Goal: Task Accomplishment & Management: Manage account settings

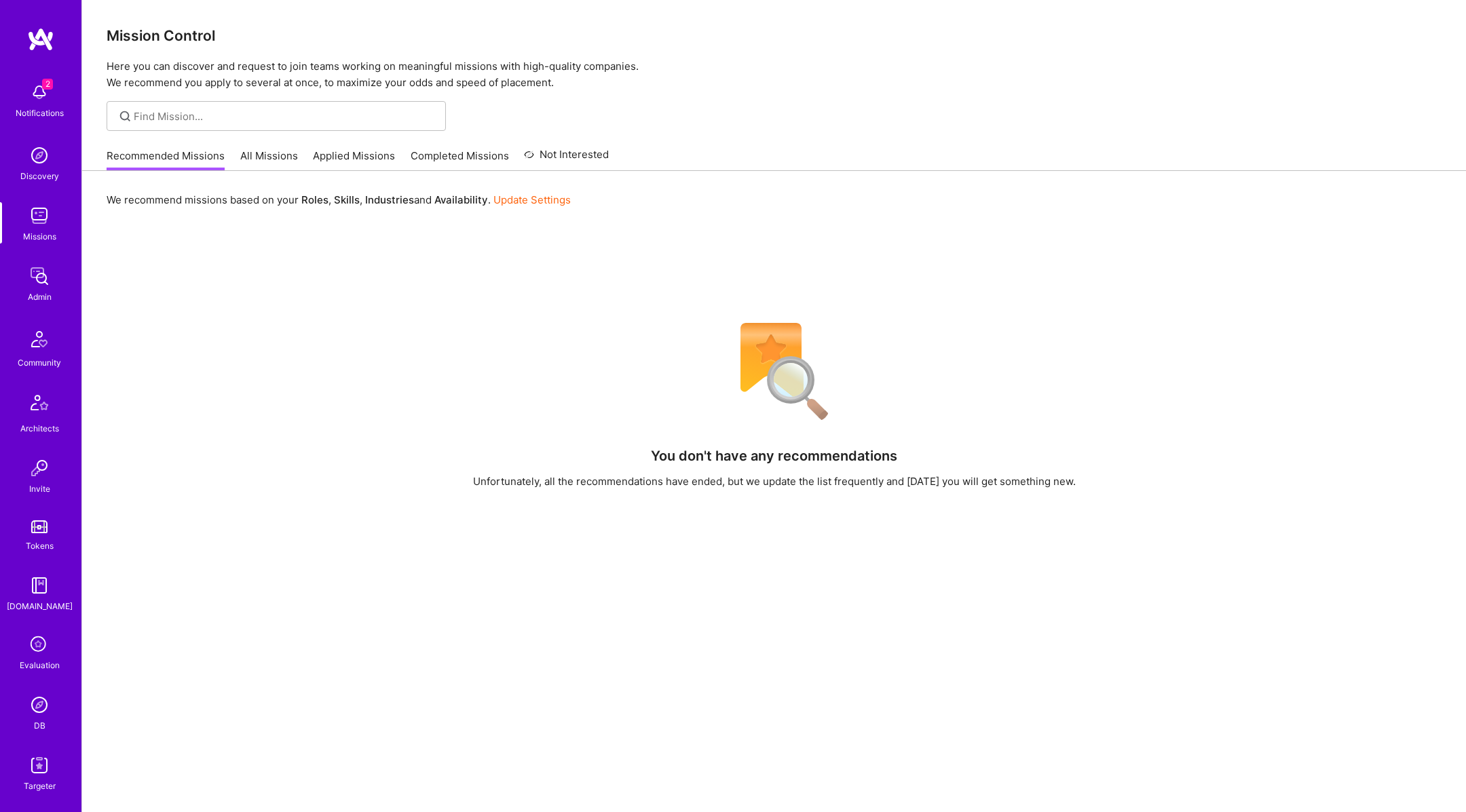
scroll to position [284, 0]
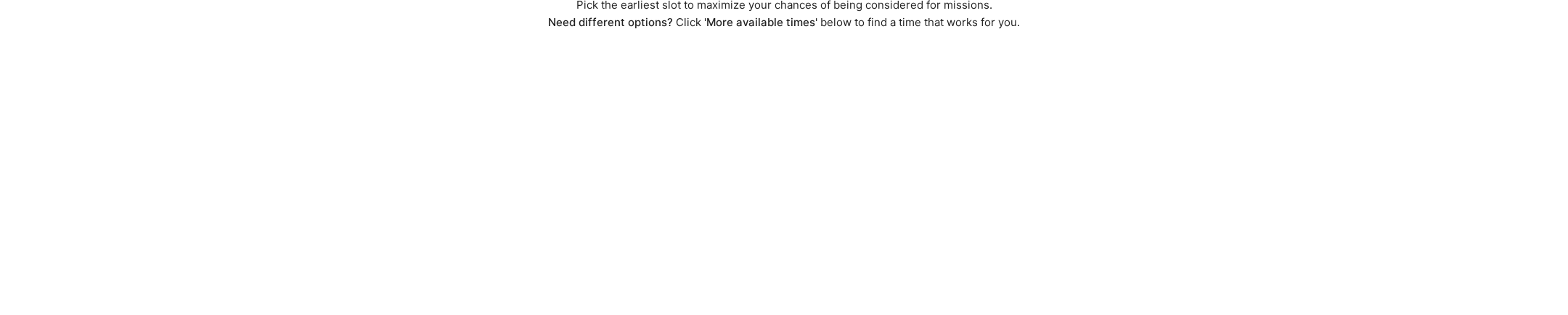
scroll to position [351, 0]
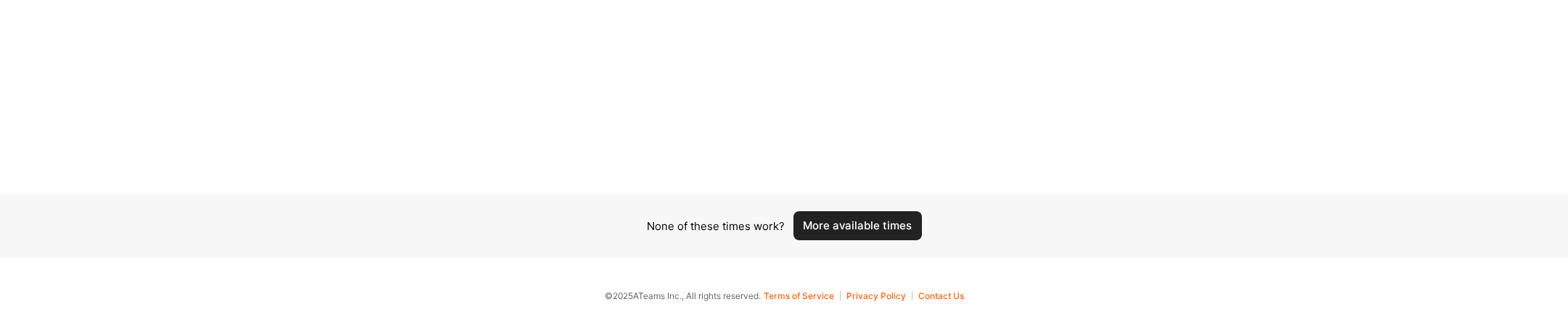
click at [839, 223] on button "More available times" at bounding box center [857, 226] width 129 height 29
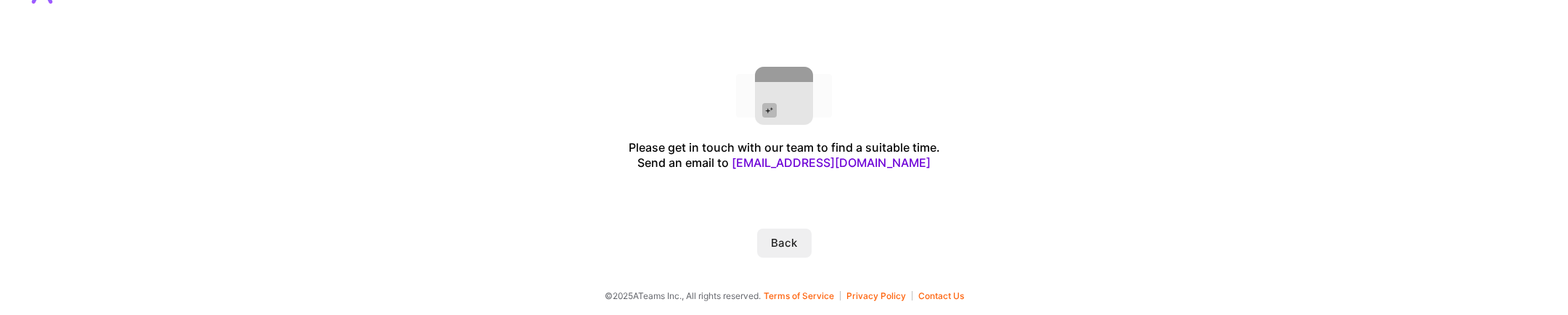
click at [790, 237] on button "Back" at bounding box center [784, 243] width 54 height 29
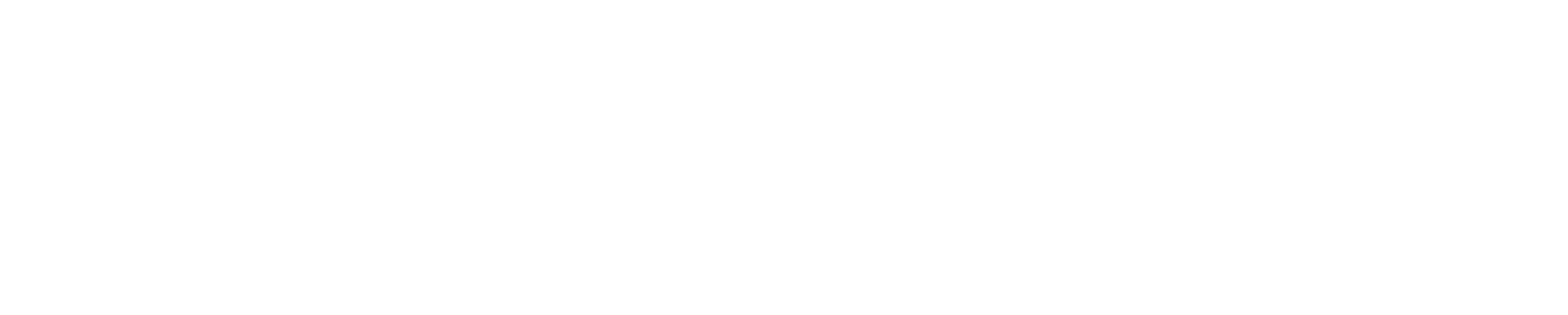
scroll to position [351, 0]
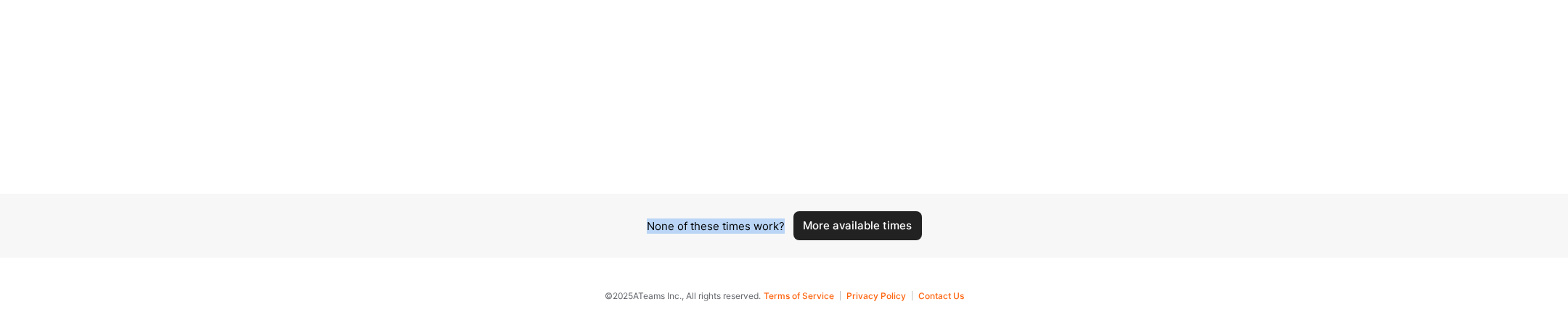
drag, startPoint x: 635, startPoint y: 224, endPoint x: 785, endPoint y: 226, distance: 150.0
click at [785, 226] on div "None of these times work? More available times" at bounding box center [784, 225] width 1568 height 64
copy div "None of these times work?"
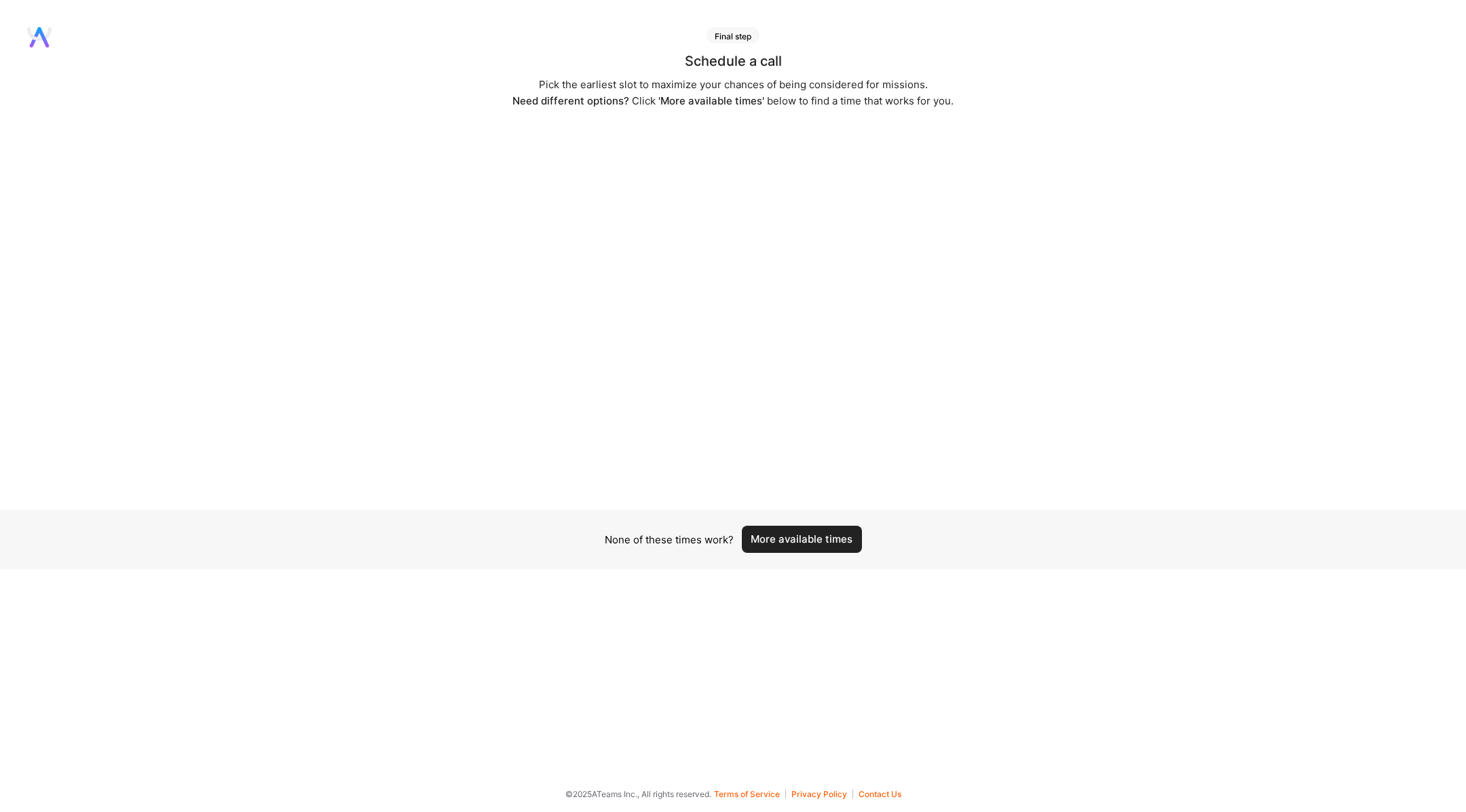
click at [805, 294] on button "More available times" at bounding box center [801, 540] width 120 height 28
click at [798, 294] on button "More available times" at bounding box center [801, 540] width 120 height 28
click at [799, 544] on button "More available times" at bounding box center [801, 540] width 120 height 28
click at [801, 544] on button "More available times" at bounding box center [801, 532] width 120 height 28
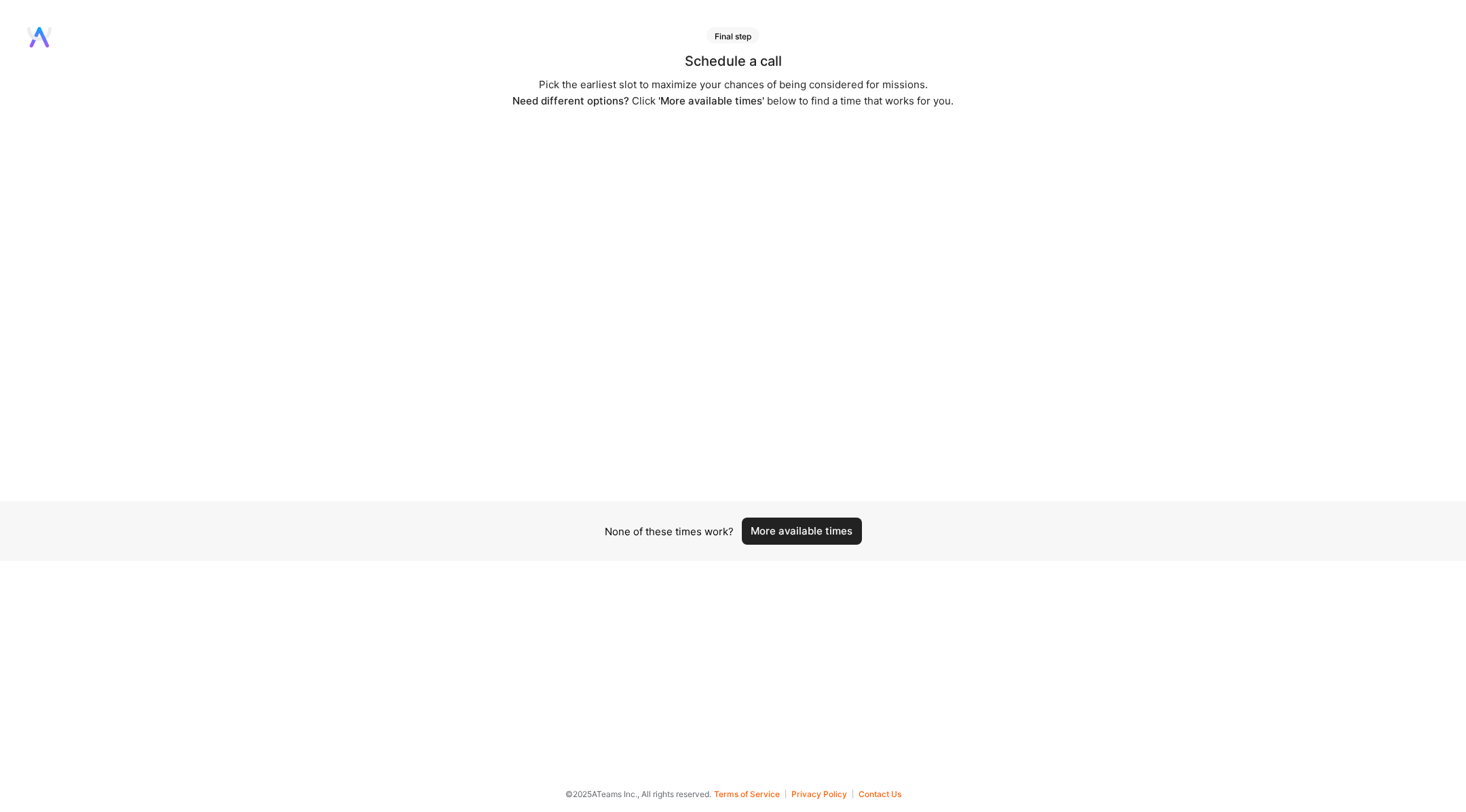
click at [801, 544] on button "More available times" at bounding box center [801, 532] width 120 height 28
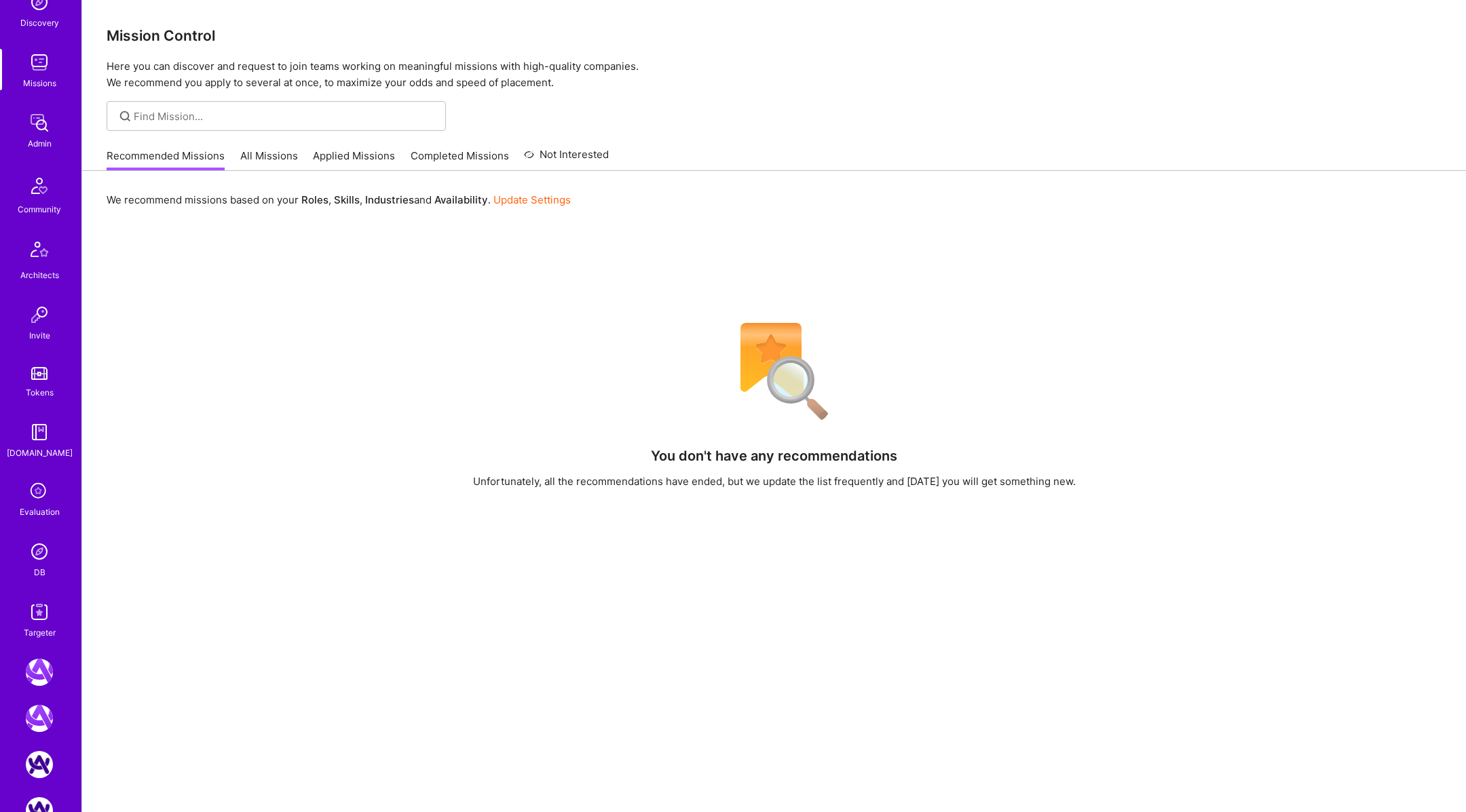
scroll to position [284, 0]
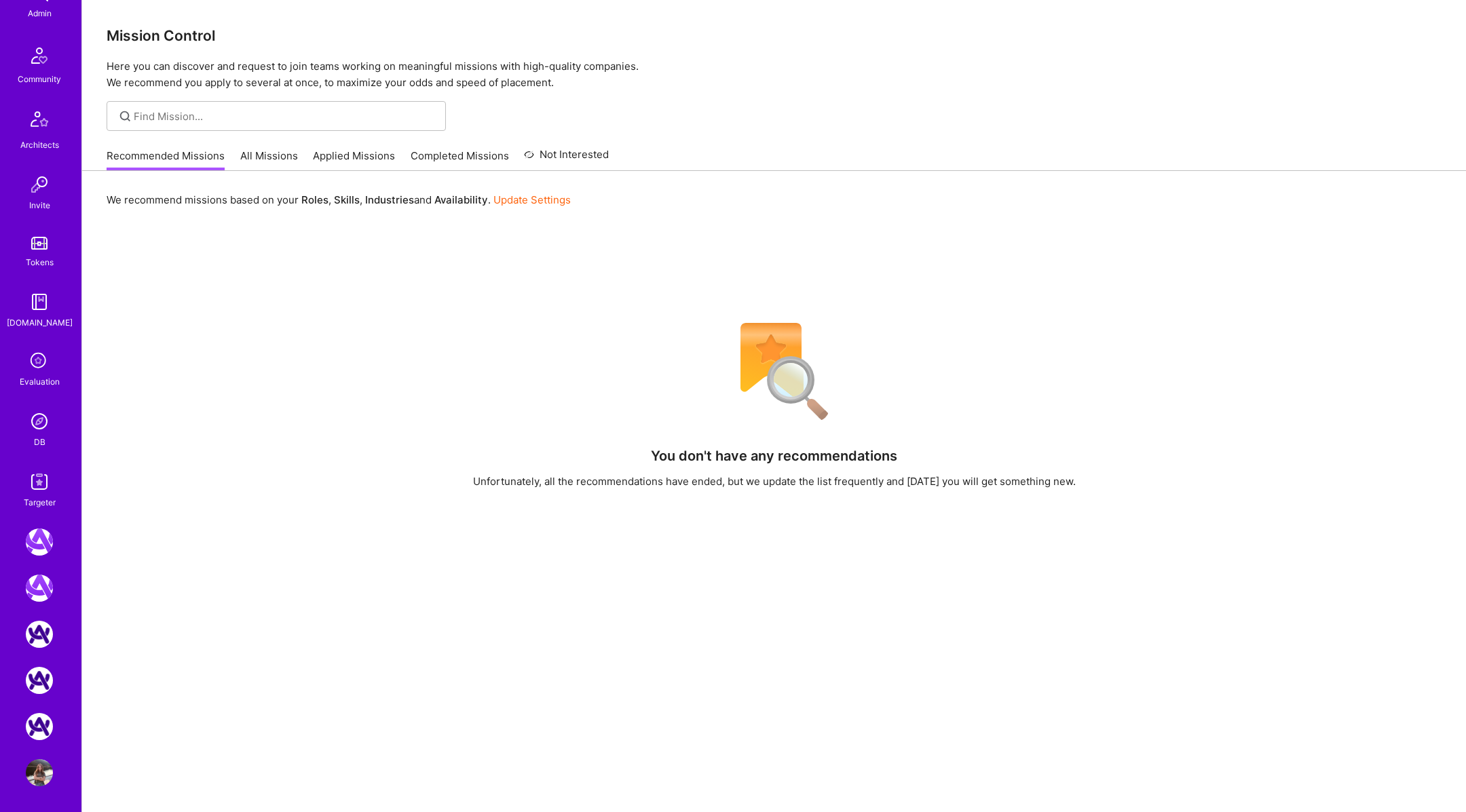
click at [40, 380] on div "Evaluation" at bounding box center [39, 382] width 40 height 15
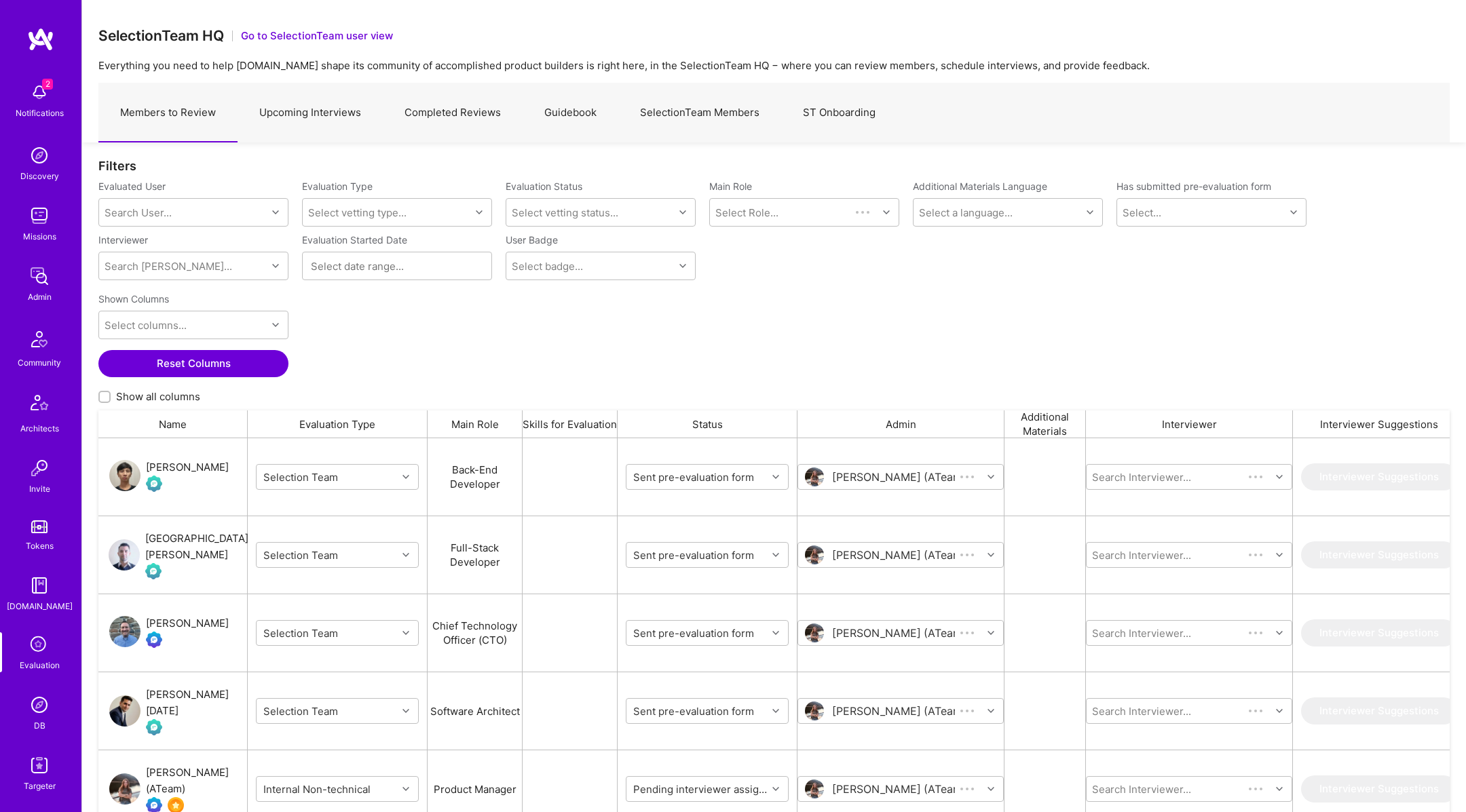
click at [305, 121] on link "Upcoming Interviews" at bounding box center [310, 113] width 145 height 59
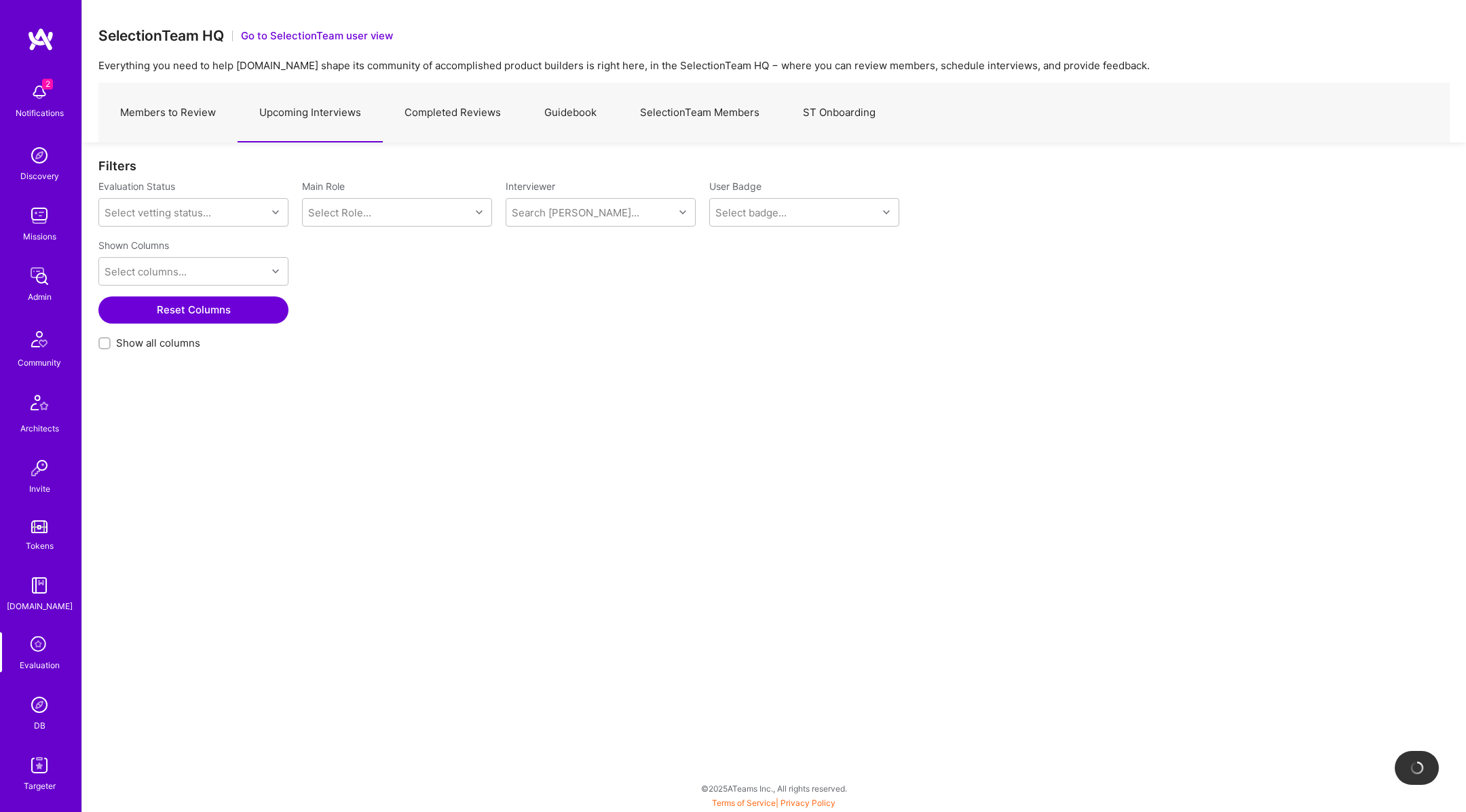
click at [443, 130] on link "Completed Reviews" at bounding box center [453, 113] width 140 height 59
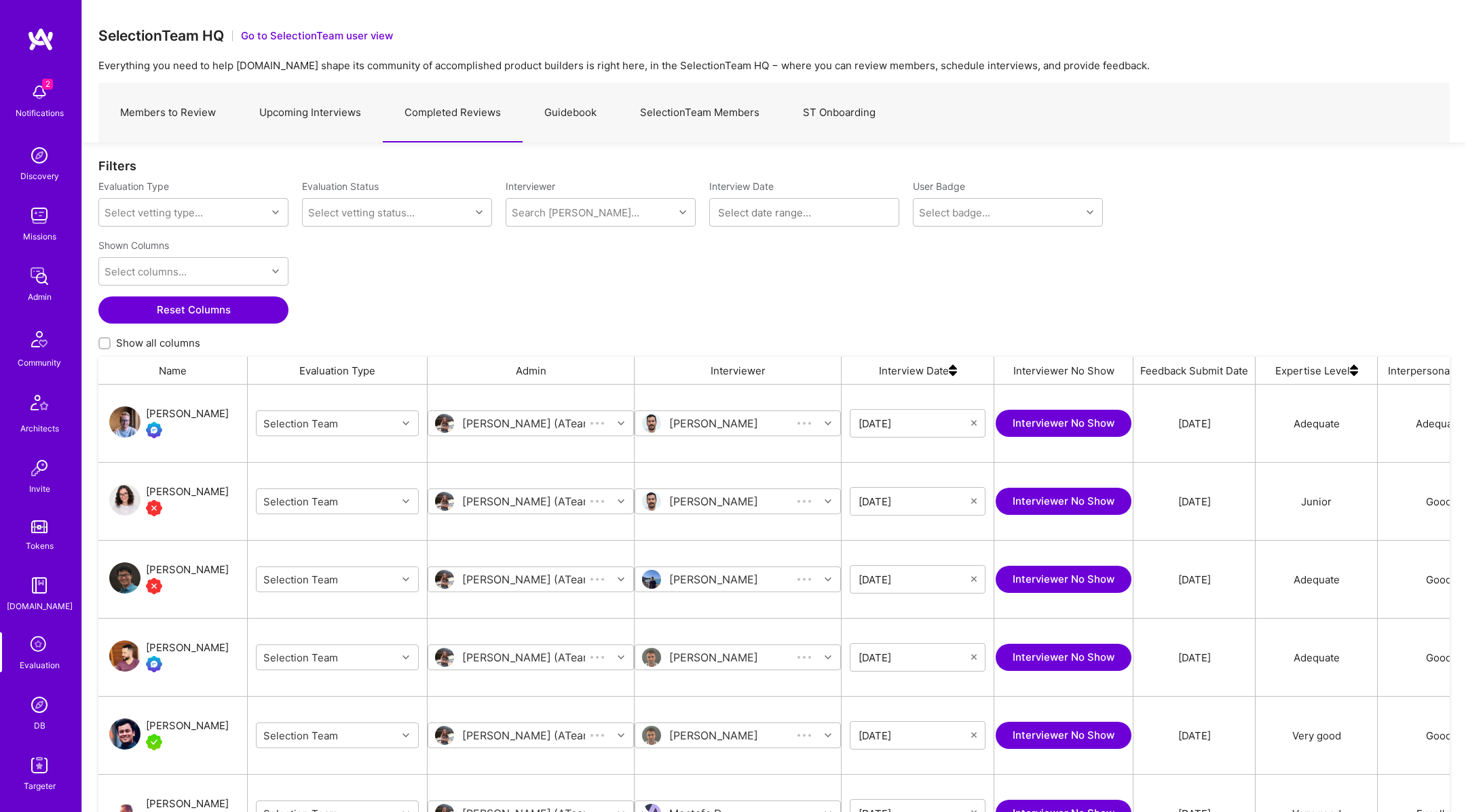
scroll to position [670, 1351]
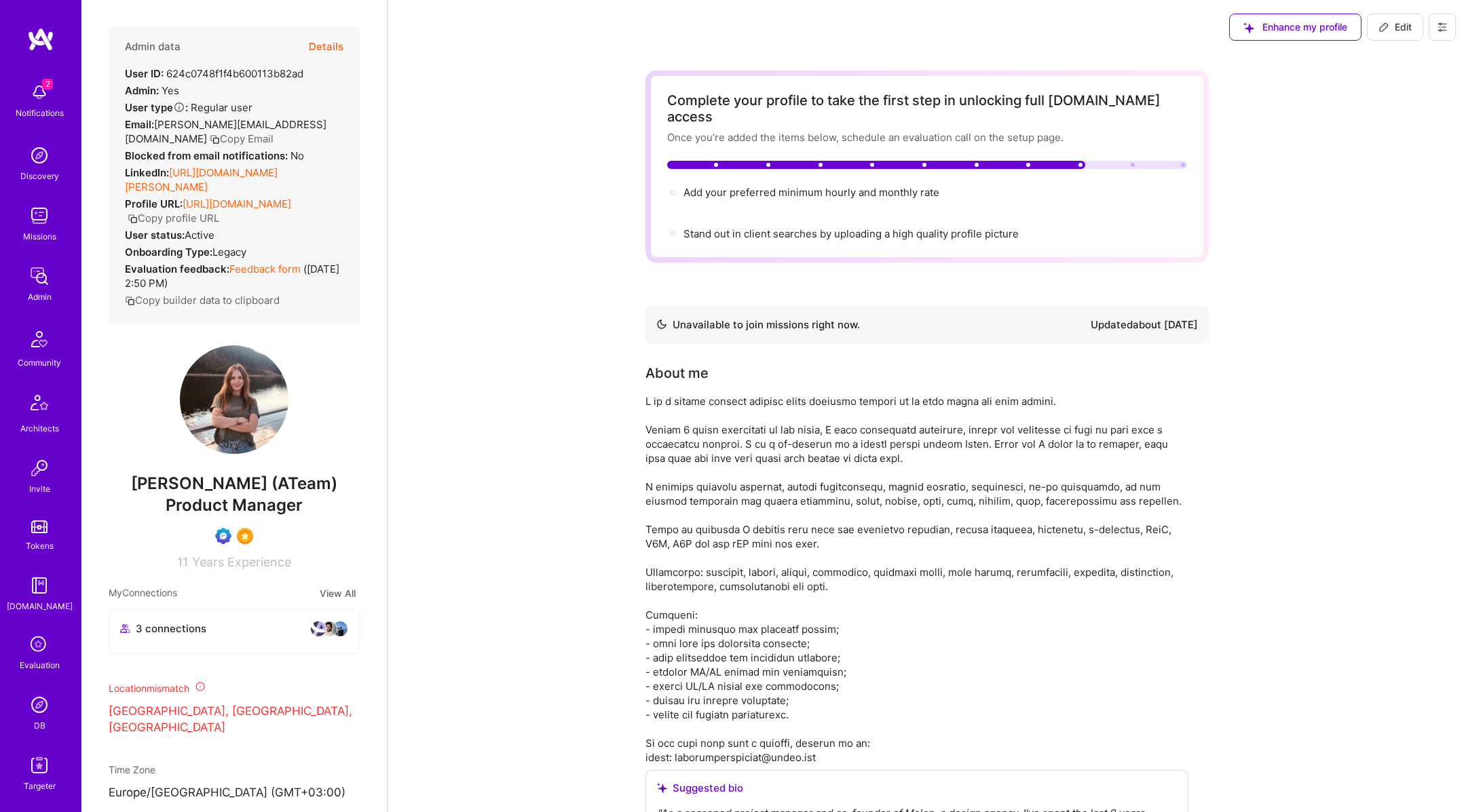
click at [337, 54] on button "Details" at bounding box center [326, 47] width 35 height 39
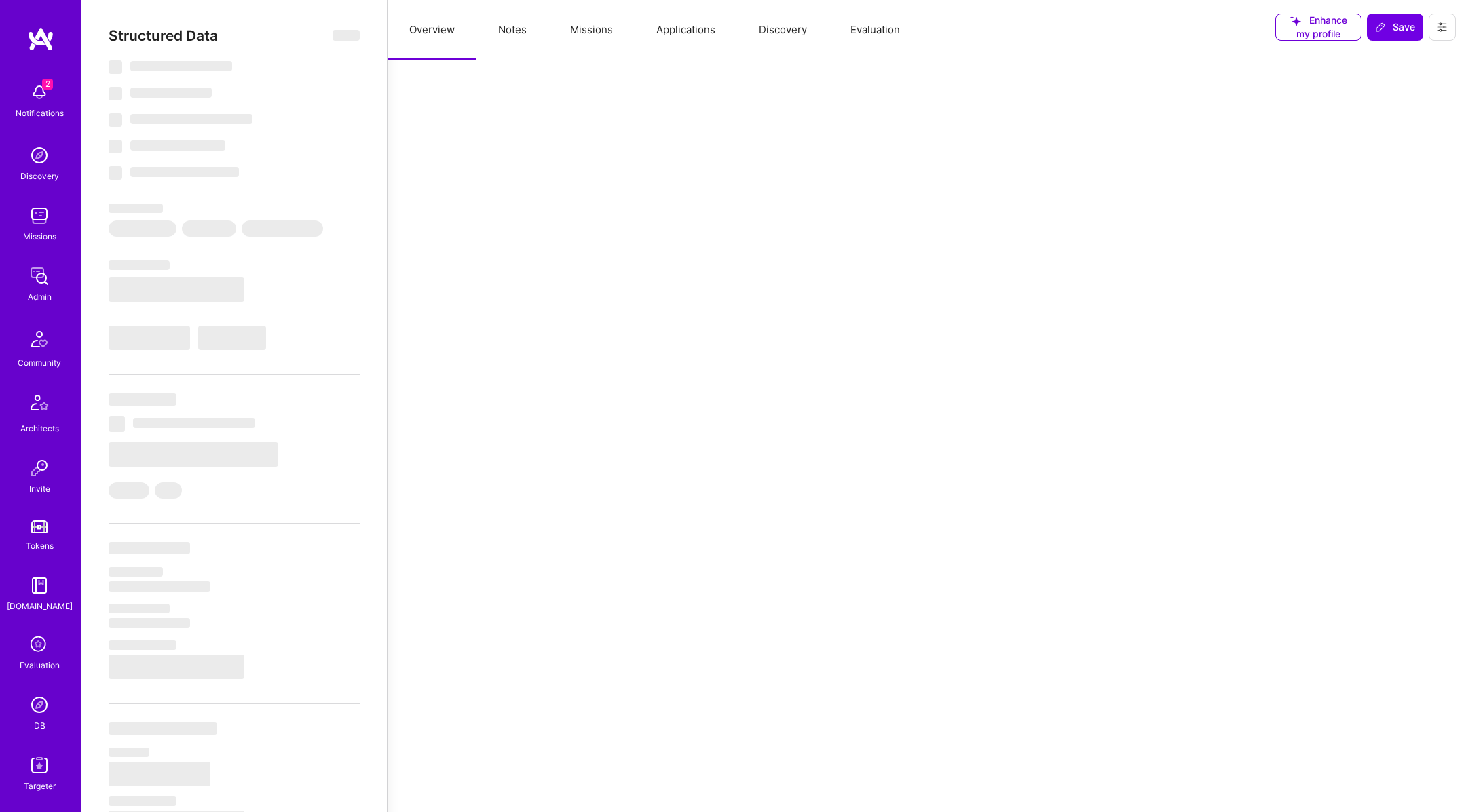
select select "Not Available"
select select "1 Month"
select select "Verified"
select select "UA"
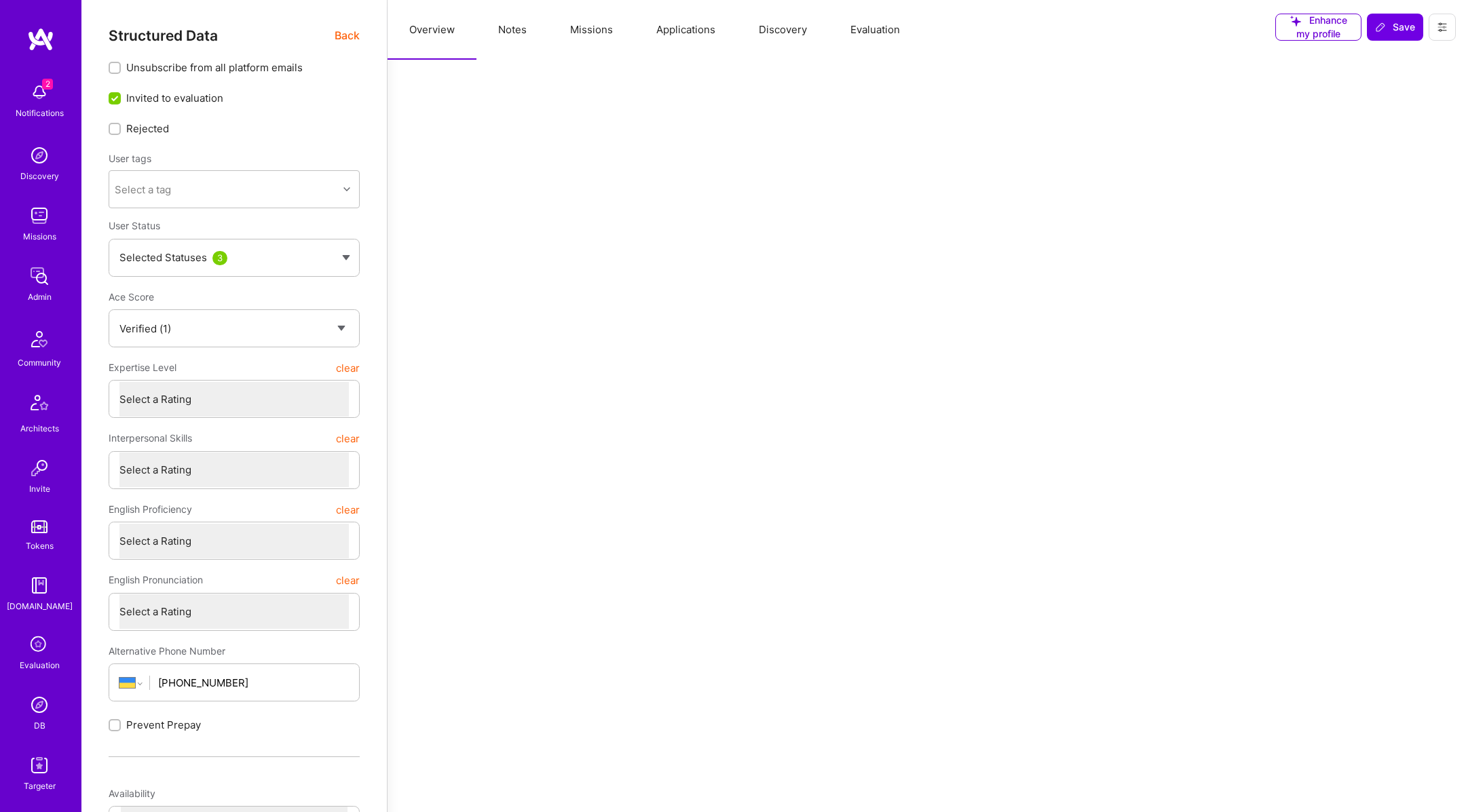
click at [872, 32] on button "Evaluation" at bounding box center [874, 29] width 93 height 60
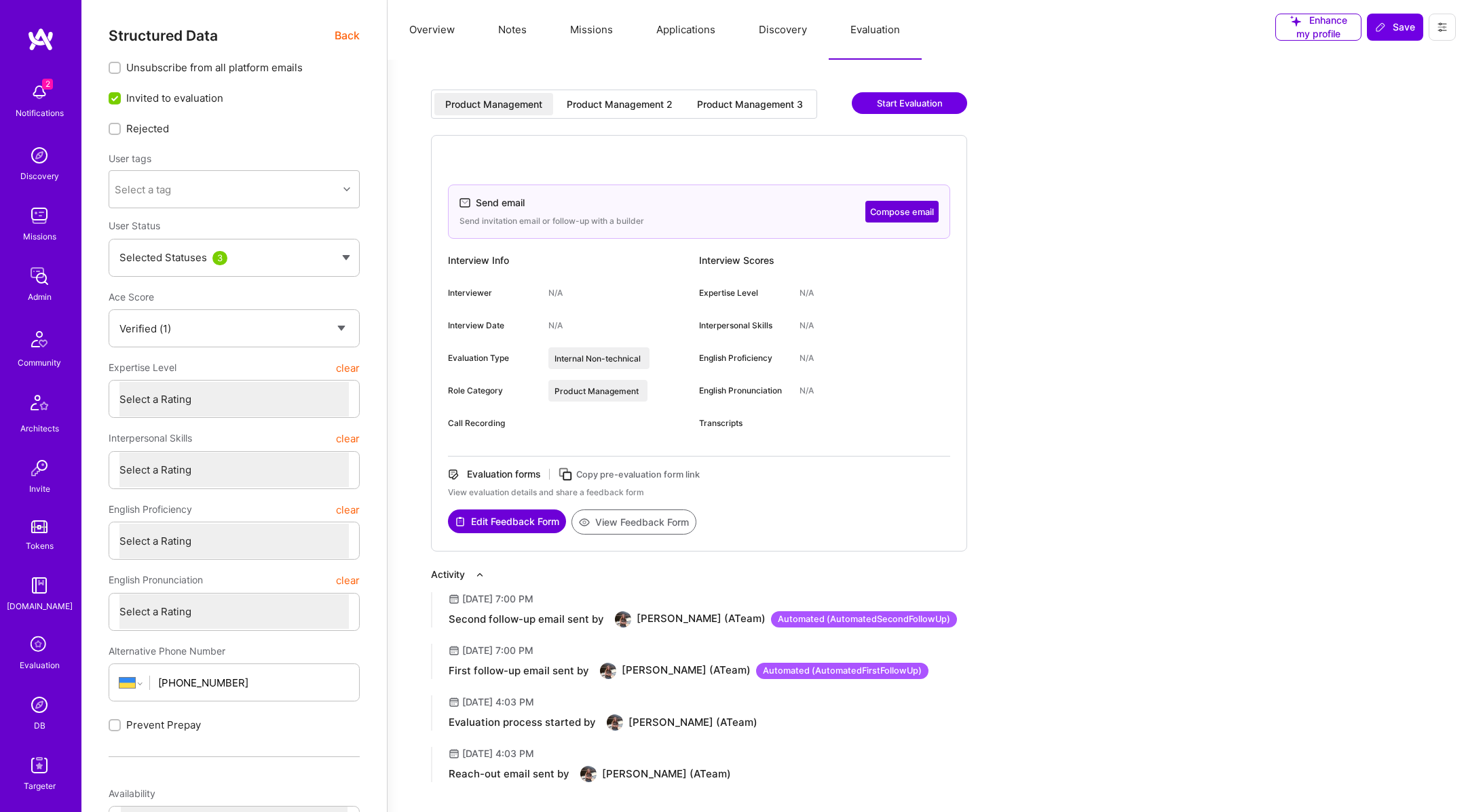
click at [622, 474] on div "Copy pre-evaluation form link" at bounding box center [637, 475] width 123 height 15
click at [568, 474] on icon at bounding box center [565, 474] width 16 height 16
click at [570, 473] on icon at bounding box center [565, 474] width 16 height 16
type textarea "x"
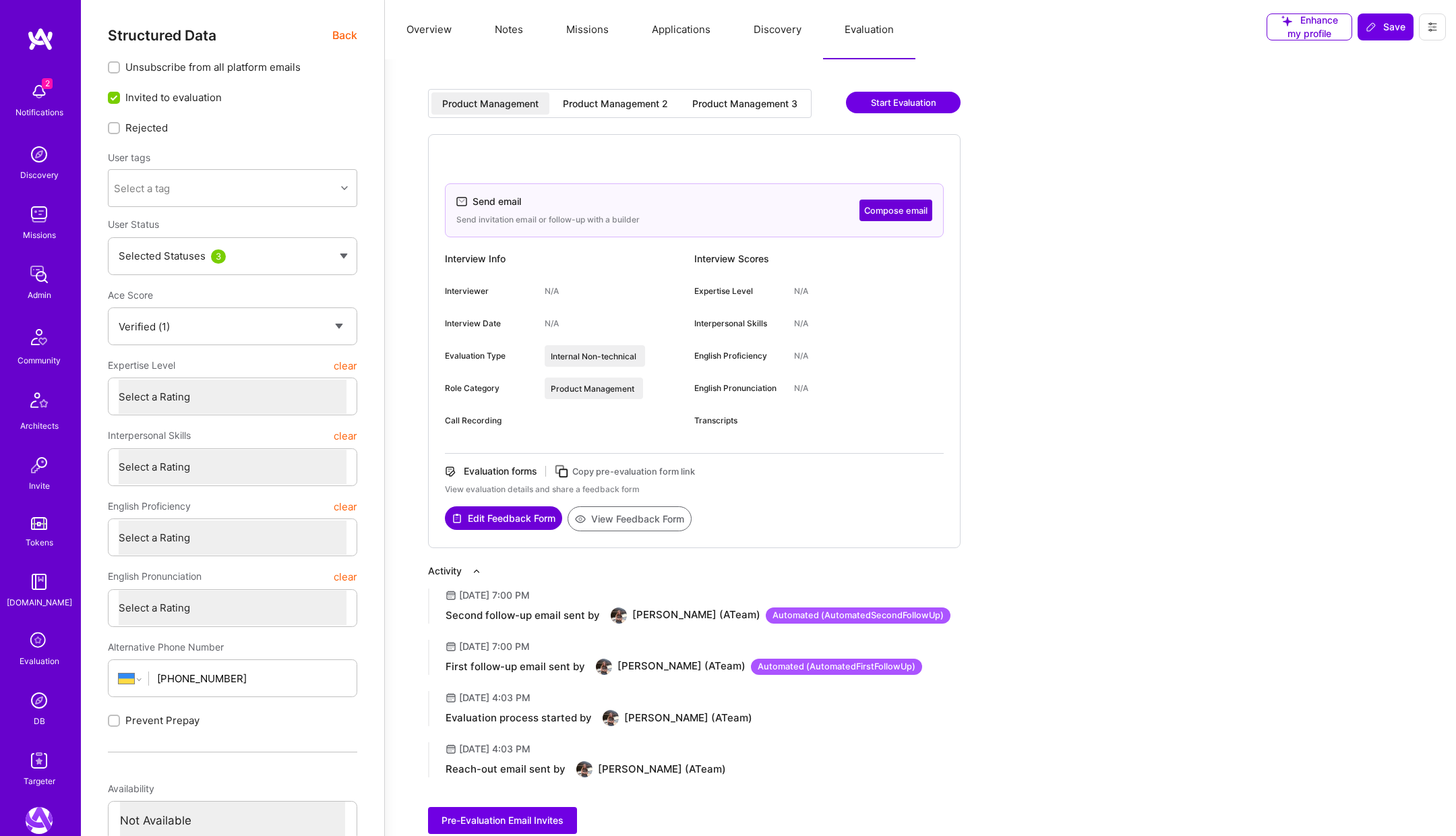
click at [411, 9] on button "Overview" at bounding box center [429, 29] width 88 height 59
